Goal: Task Accomplishment & Management: Use online tool/utility

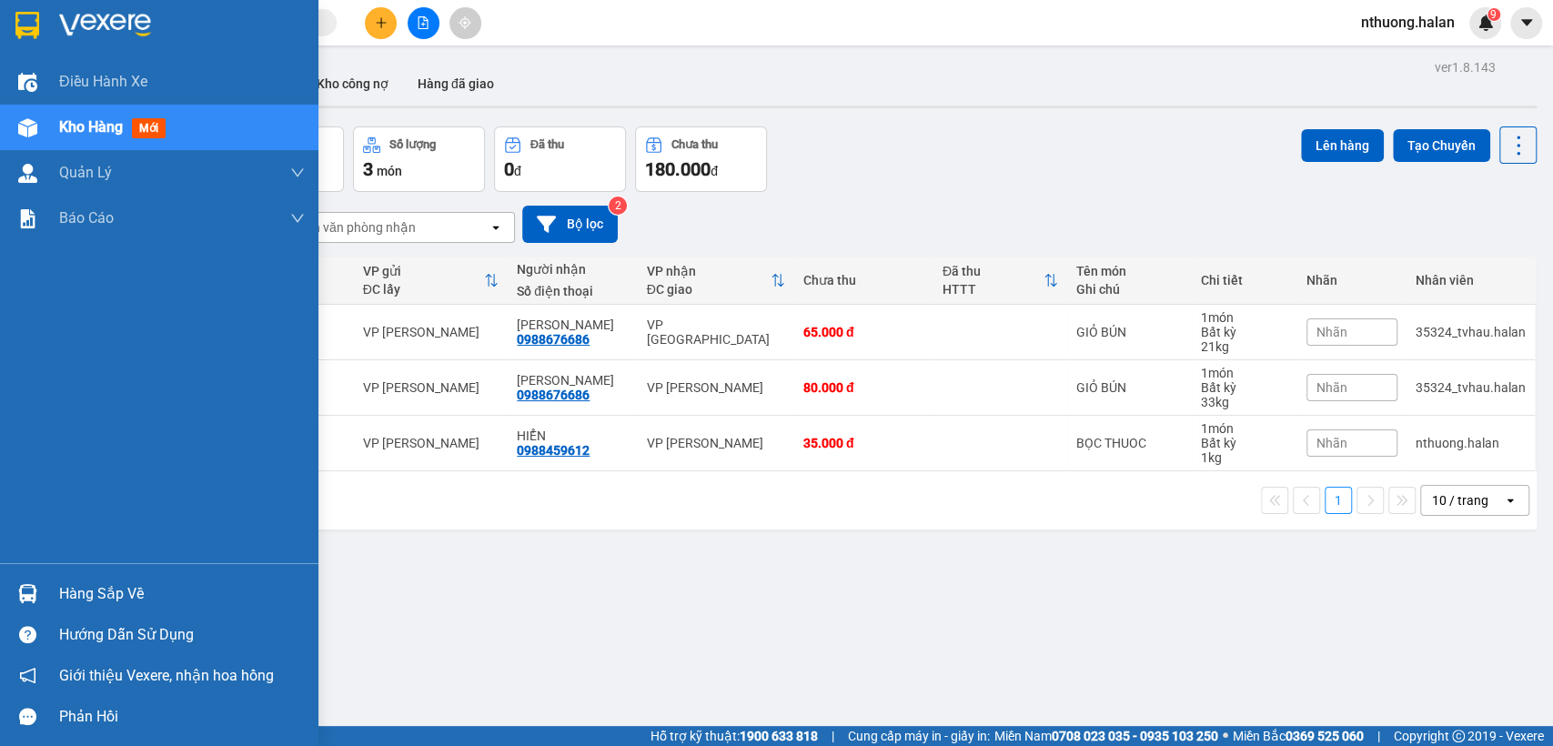
click at [80, 599] on div "Hàng sắp về" at bounding box center [182, 593] width 246 height 27
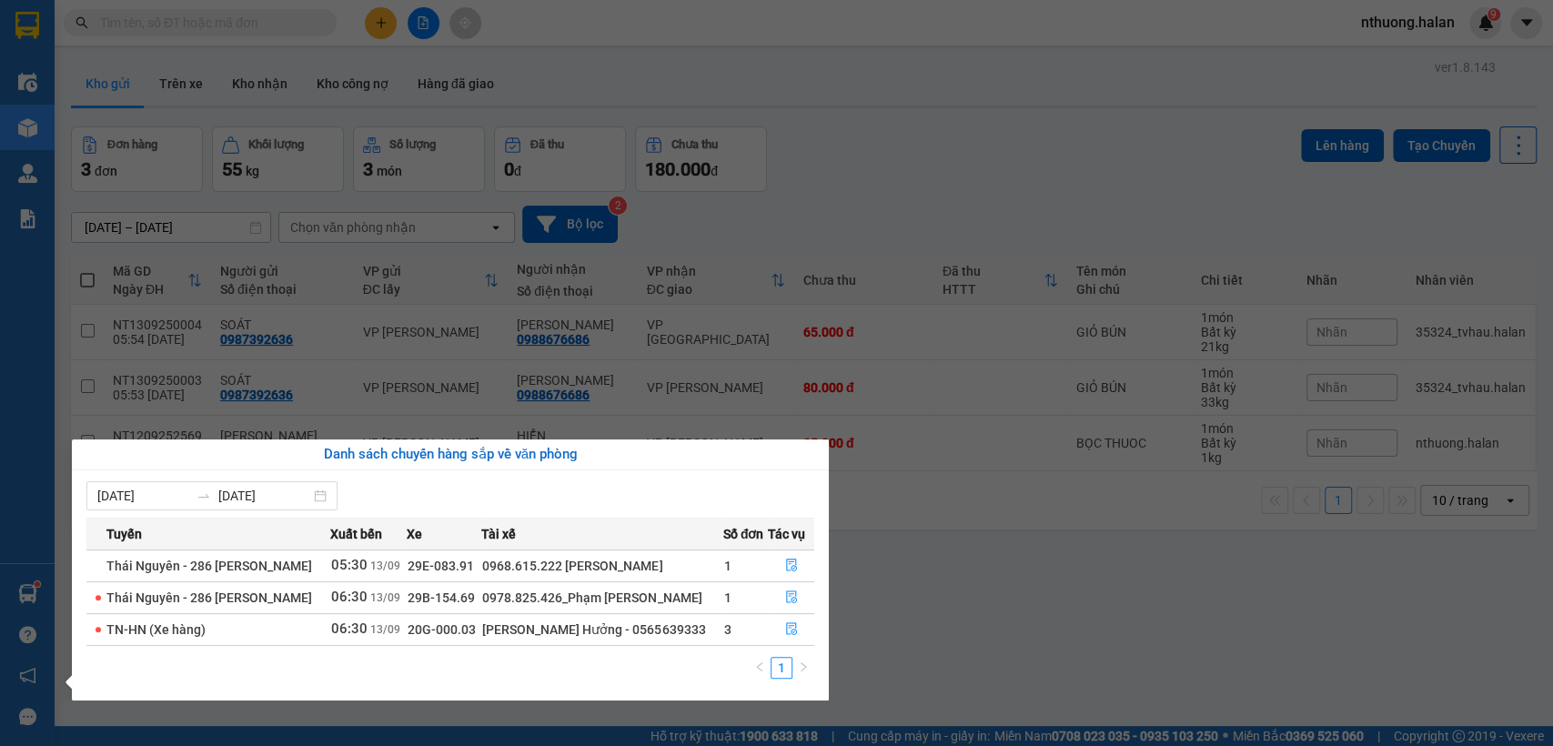
click at [1509, 144] on section "Kết quả tìm kiếm ( 0 ) Bộ lọc No Data nthuong.halan 9 Điều hành xe Kho hàng mới…" at bounding box center [776, 373] width 1553 height 746
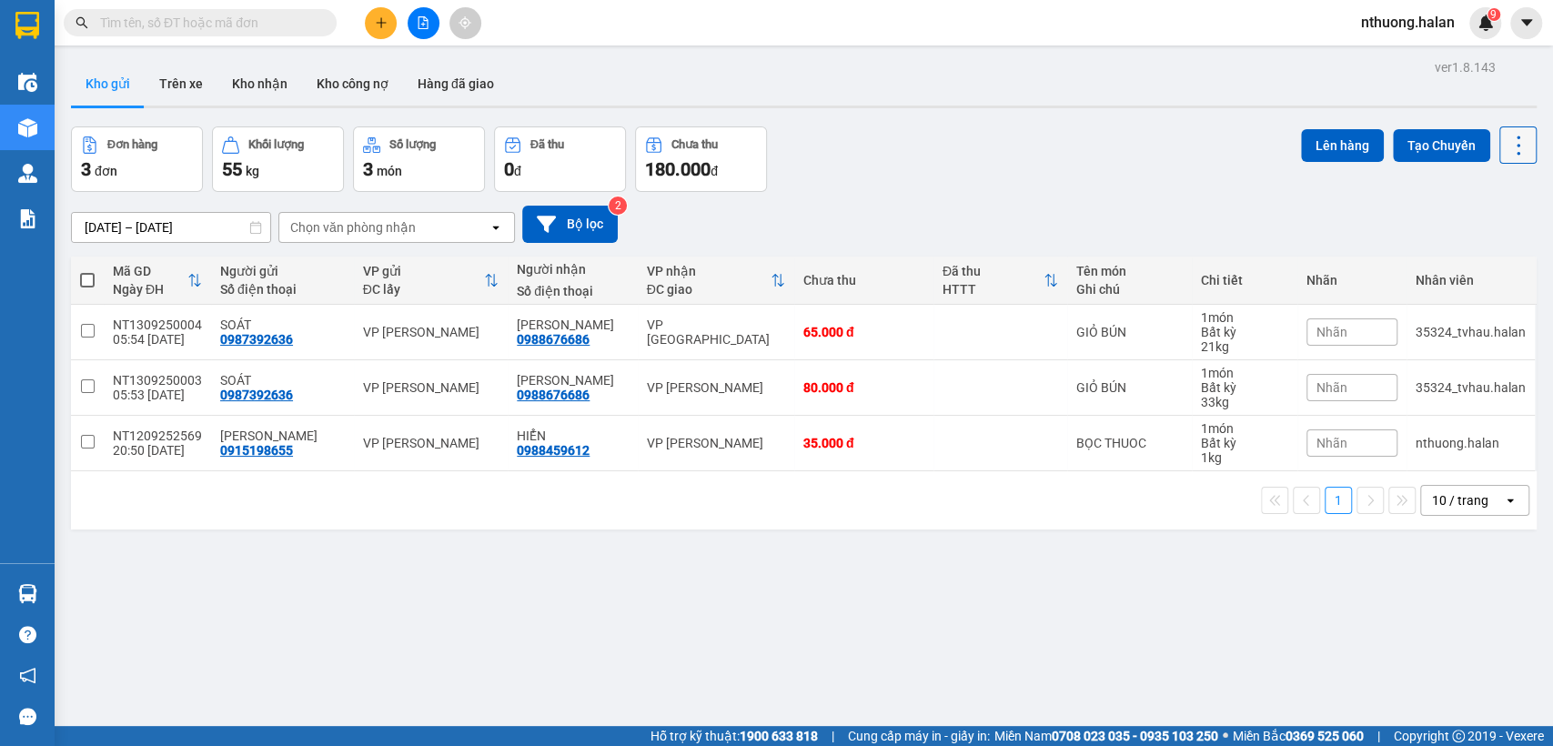
click at [1505, 146] on icon at bounding box center [1517, 145] width 25 height 25
click at [1456, 255] on span "Làm mới" at bounding box center [1476, 259] width 50 height 18
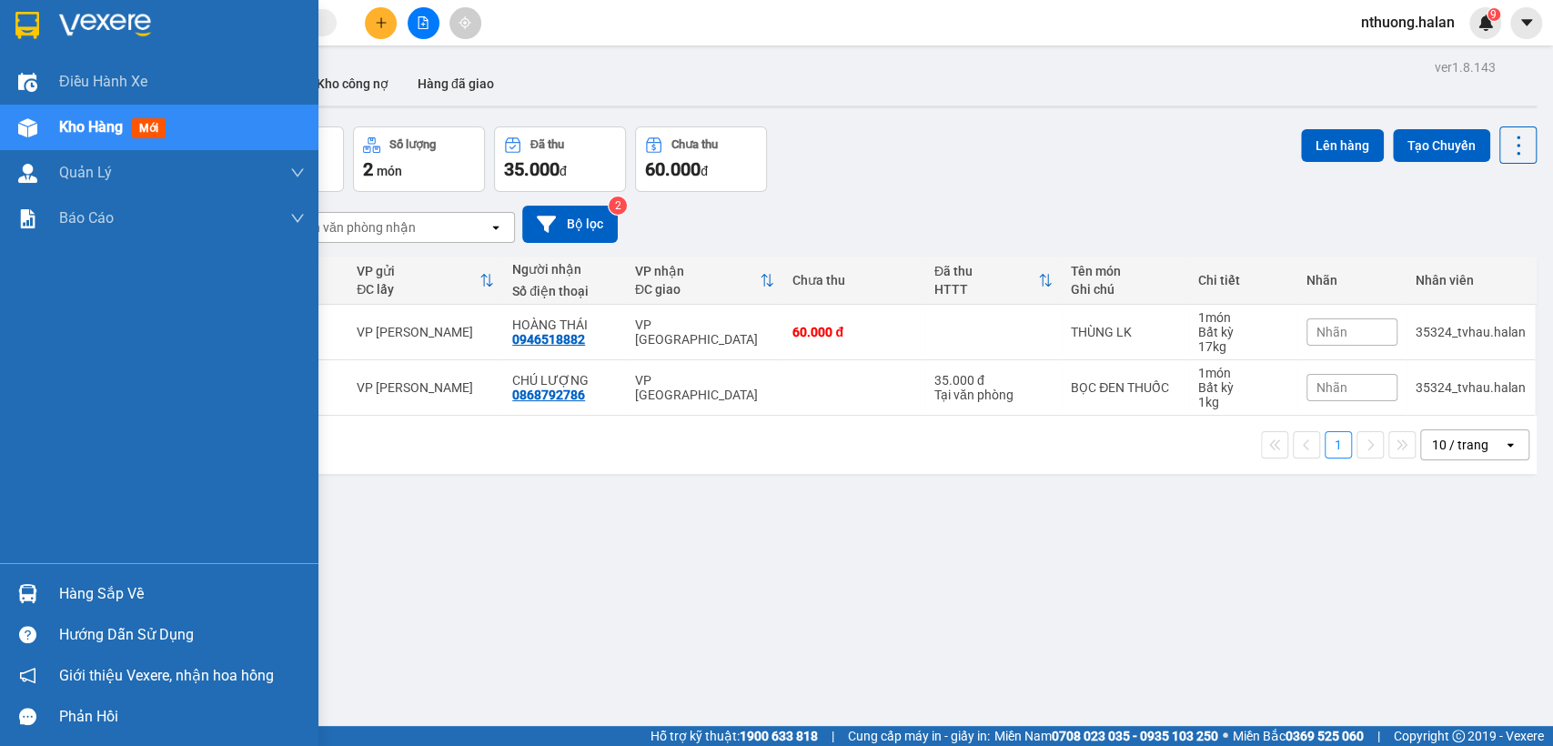
click at [98, 592] on div "Hàng sắp về" at bounding box center [182, 593] width 246 height 27
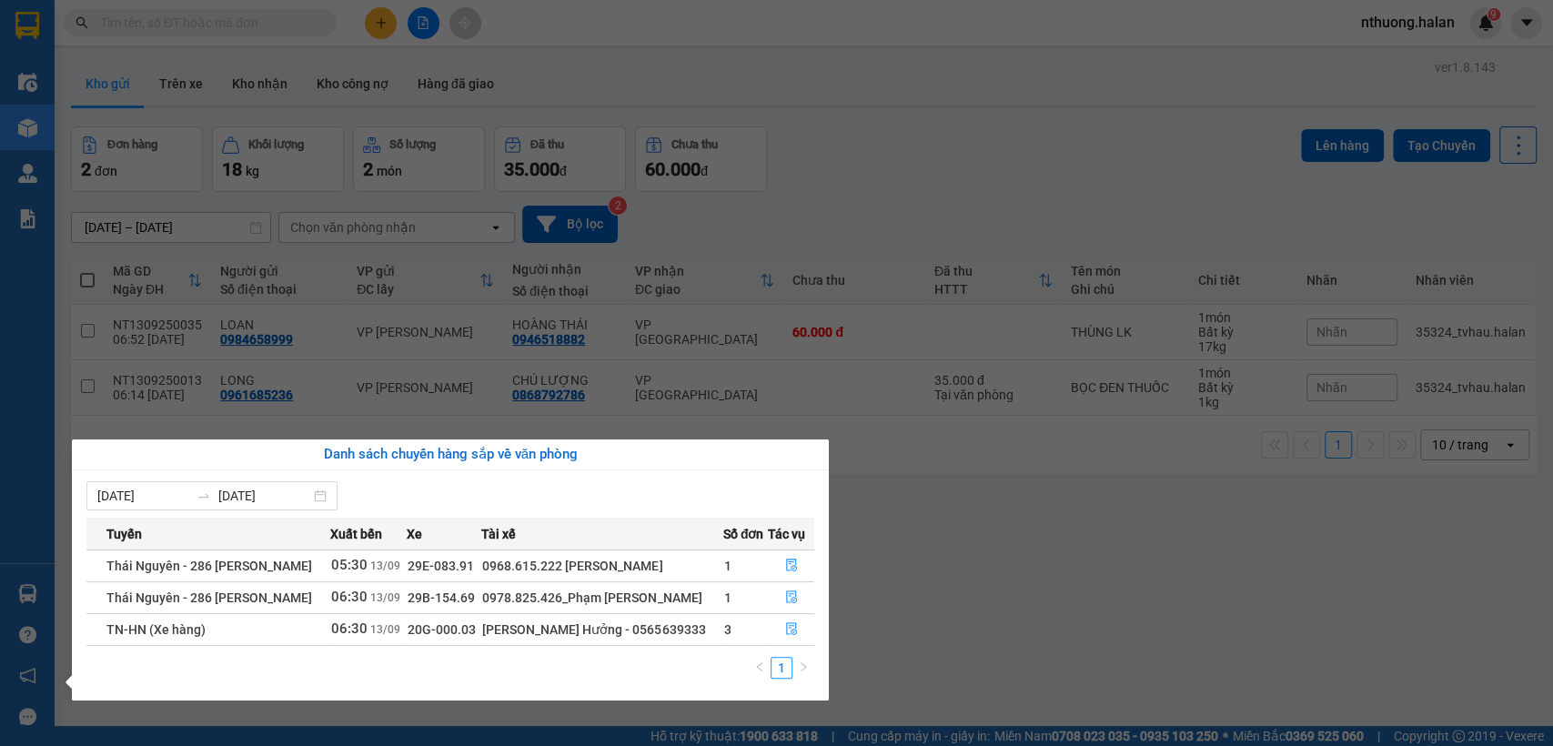
click at [912, 120] on section "Kết quả tìm kiếm ( 0 ) Bộ lọc No Data nthuong.halan 9 Điều hành xe Kho hàng mới…" at bounding box center [776, 373] width 1553 height 746
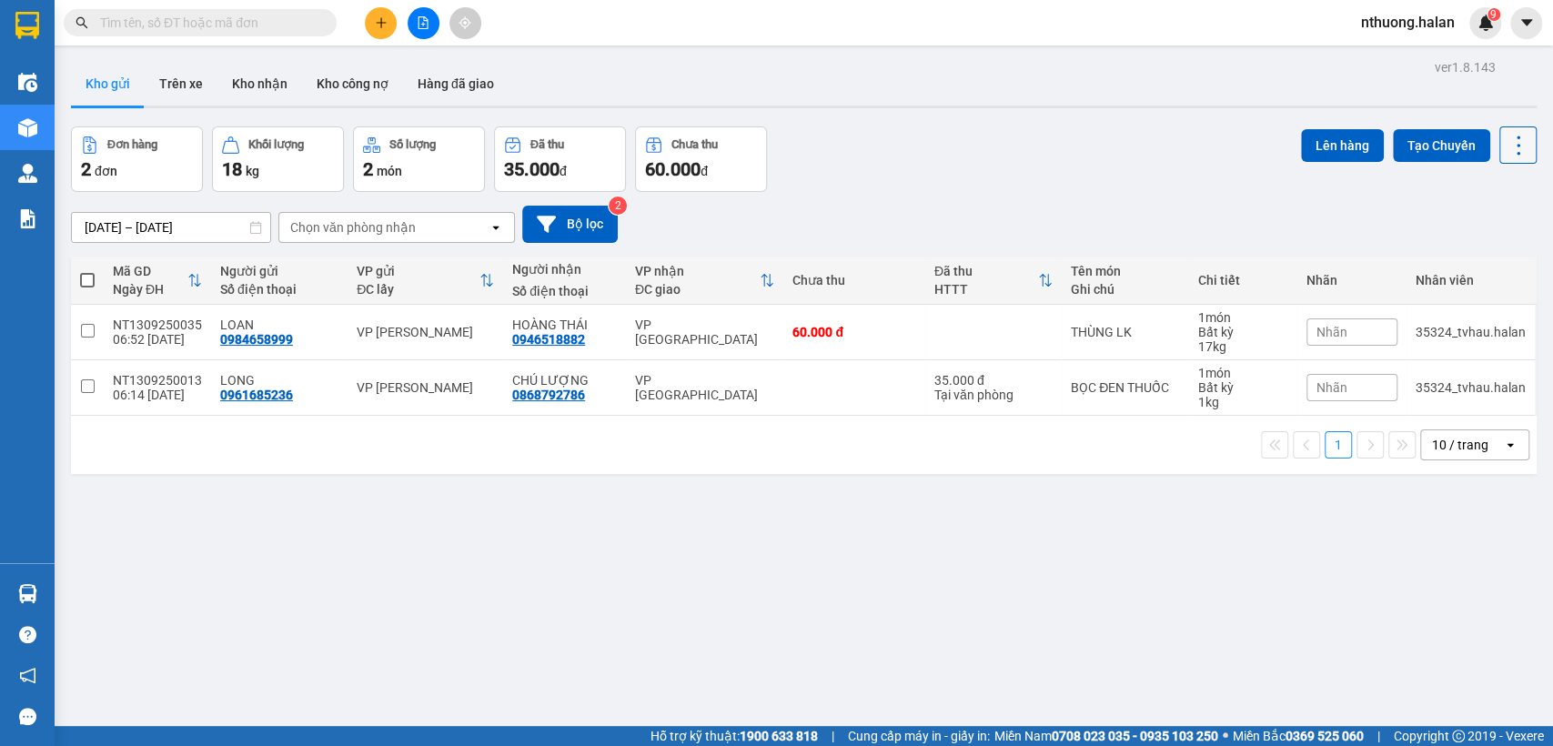
click at [1505, 139] on icon at bounding box center [1517, 145] width 25 height 25
click at [1480, 249] on li "Làm mới" at bounding box center [1468, 259] width 136 height 33
click at [1514, 144] on button at bounding box center [1517, 144] width 37 height 37
click at [1488, 268] on li "Làm mới" at bounding box center [1468, 259] width 136 height 33
click at [1505, 137] on icon at bounding box center [1517, 145] width 25 height 25
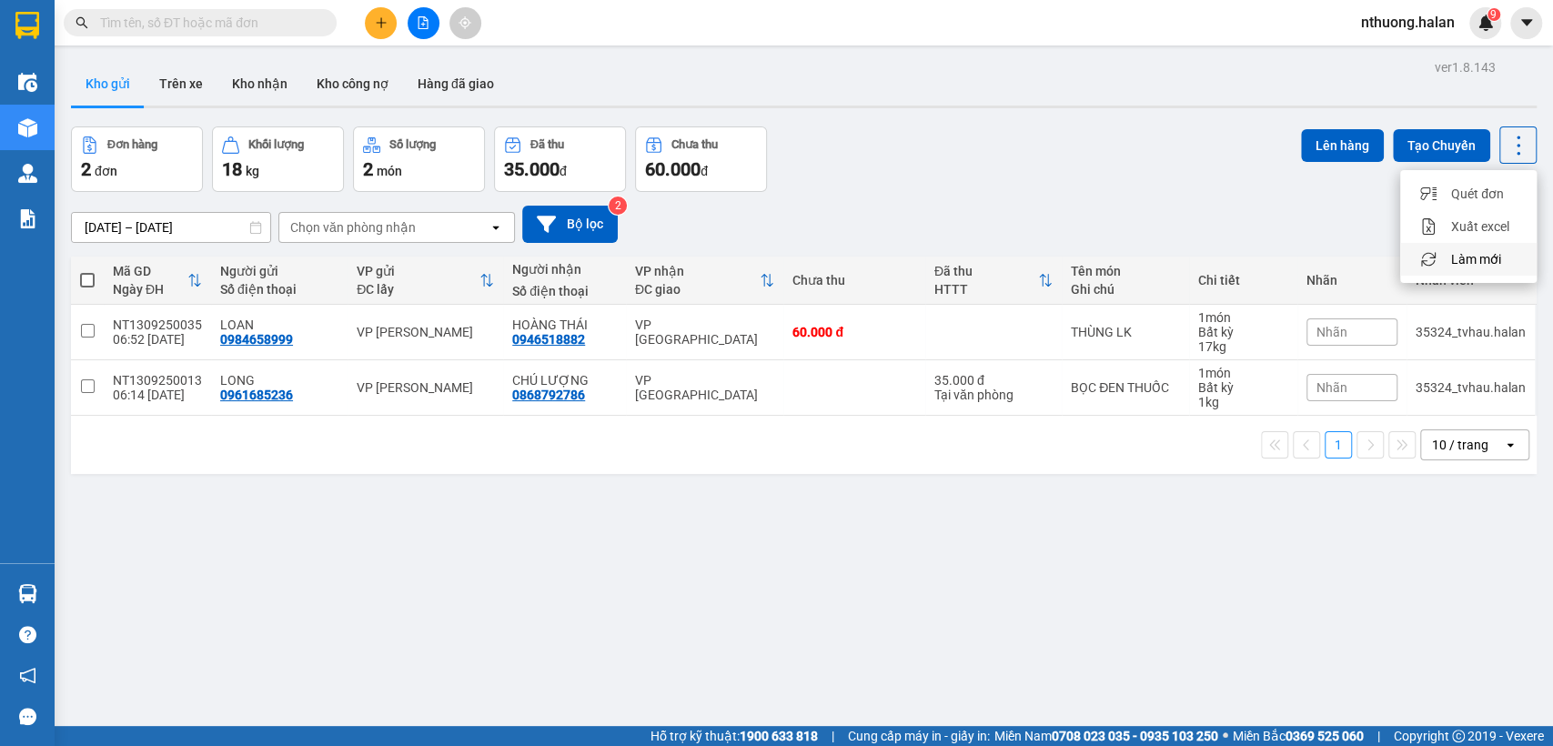
click at [1477, 251] on span "Làm mới" at bounding box center [1476, 259] width 50 height 18
click at [1510, 150] on icon at bounding box center [1517, 145] width 25 height 25
click at [1471, 266] on span "Làm mới" at bounding box center [1476, 259] width 50 height 18
